Goal: Task Accomplishment & Management: Use online tool/utility

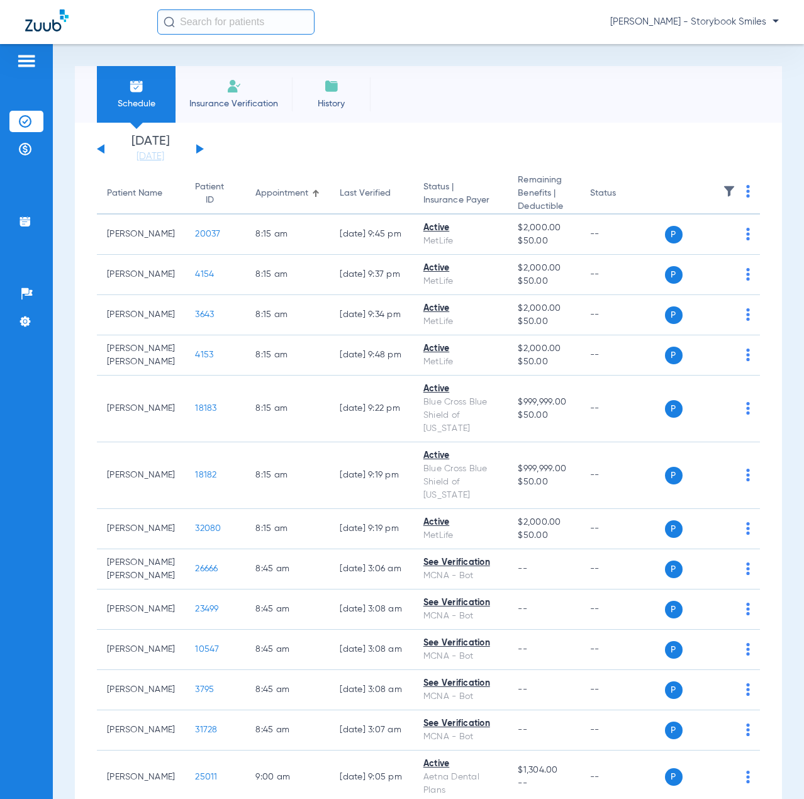
click at [247, 21] on input "text" at bounding box center [235, 21] width 157 height 25
